Goal: Task Accomplishment & Management: Manage account settings

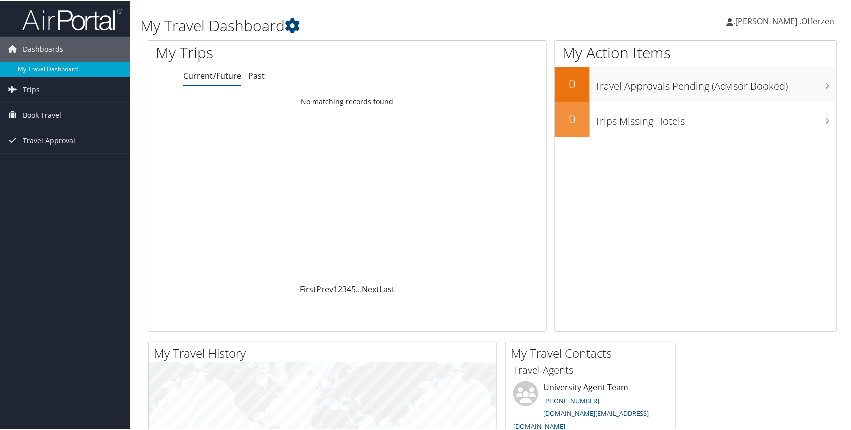
click at [785, 25] on span ".[PERSON_NAME] .Offerzen" at bounding box center [784, 20] width 101 height 11
click at [768, 88] on link "View Travel Profile" at bounding box center [778, 89] width 112 height 17
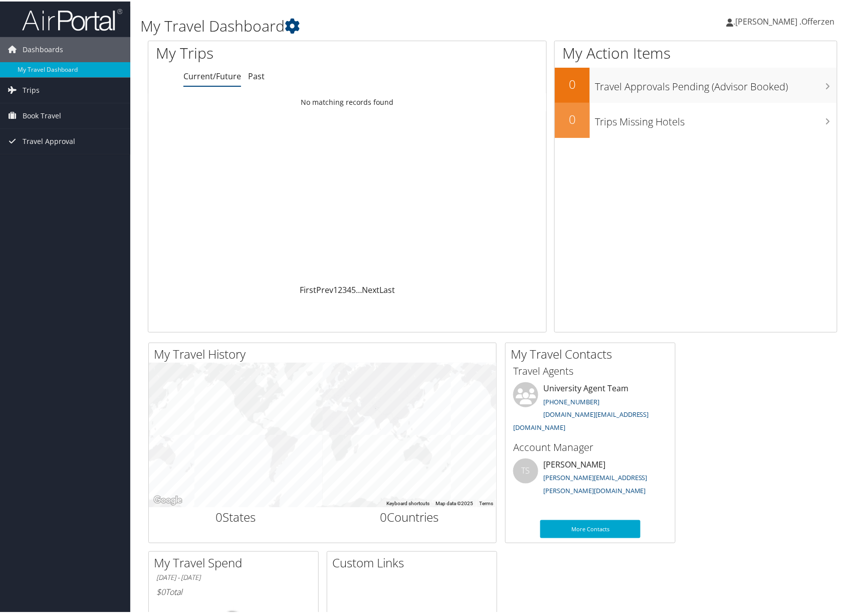
drag, startPoint x: 855, startPoint y: 23, endPoint x: 596, endPoint y: 13, distance: 259.4
click at [596, 13] on div ".[PERSON_NAME] .Offerzen .[PERSON_NAME] .Offerzen My Settings Travel Agency Con…" at bounding box center [712, 24] width 285 height 39
click at [810, 18] on span ".[PERSON_NAME] .Offerzen" at bounding box center [784, 20] width 101 height 11
click at [738, 169] on link "Sign Out" at bounding box center [778, 163] width 112 height 17
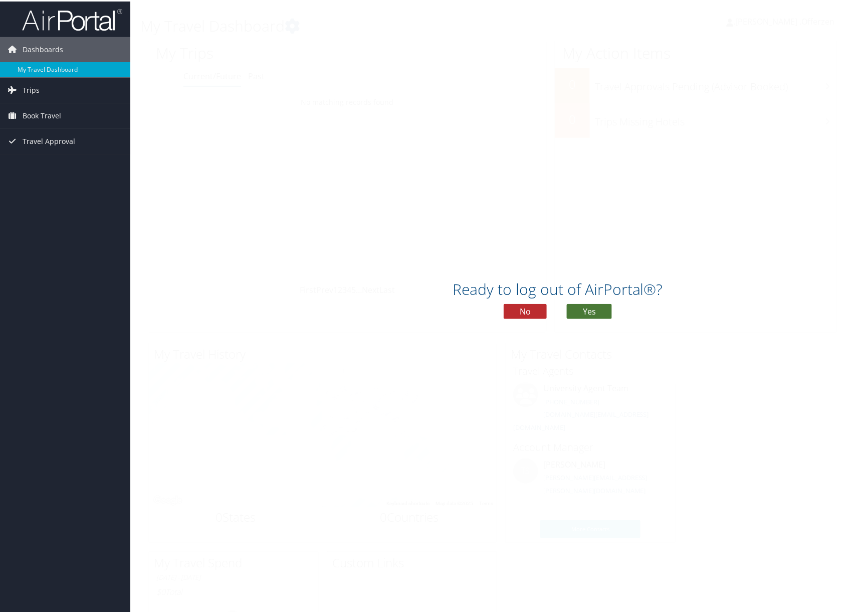
click at [584, 315] on button "Yes" at bounding box center [589, 309] width 45 height 15
